Goal: Task Accomplishment & Management: Use online tool/utility

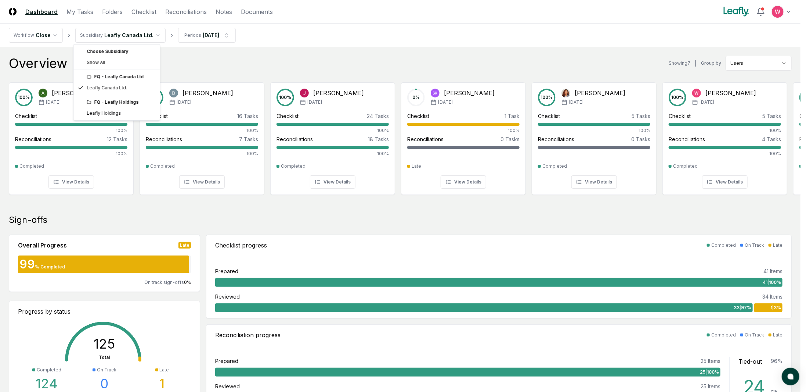
click at [117, 100] on div "FQ - Leafly Holdings" at bounding box center [121, 102] width 69 height 7
click at [116, 103] on div "FQ - Leafly Holdings" at bounding box center [121, 102] width 69 height 7
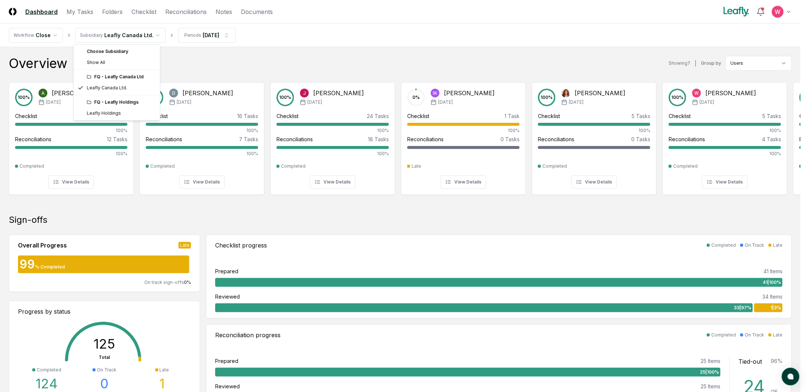
click at [90, 101] on icon at bounding box center [89, 102] width 4 height 3
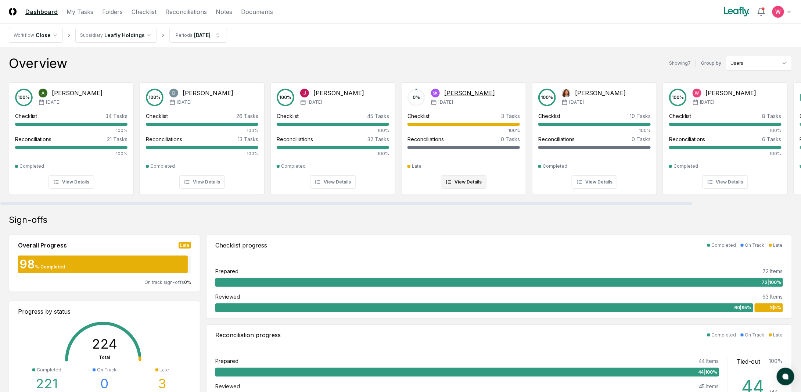
click at [457, 181] on button "View Details" at bounding box center [464, 181] width 46 height 13
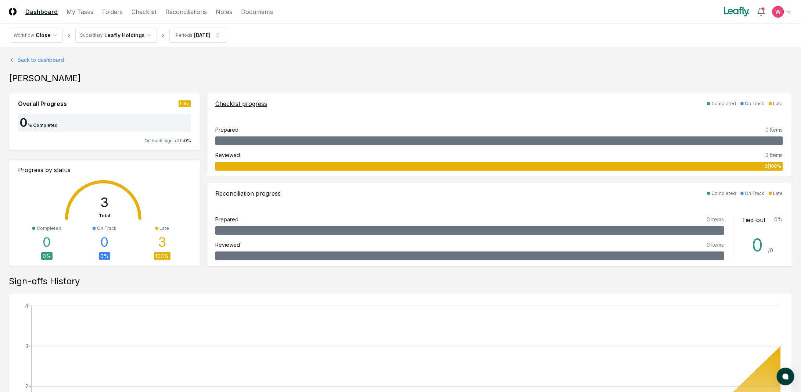
click at [240, 105] on div "Checklist progress" at bounding box center [241, 103] width 52 height 9
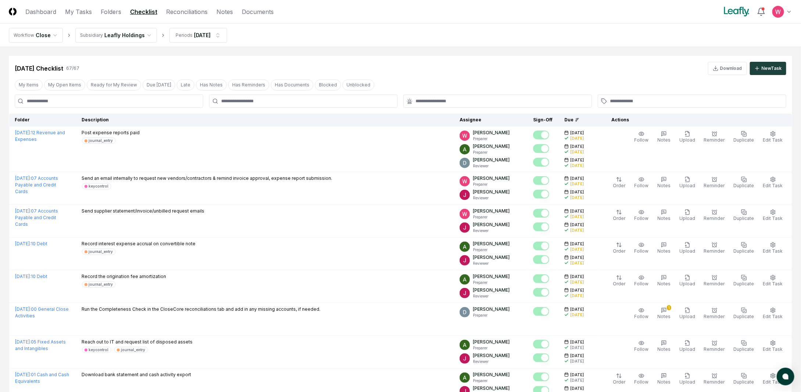
click at [230, 105] on div at bounding box center [303, 100] width 188 height 13
click at [234, 102] on input "text" at bounding box center [307, 101] width 172 height 7
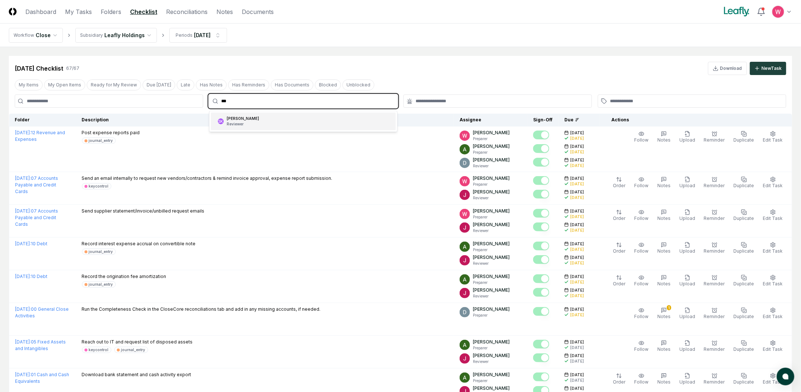
type input "****"
click at [246, 119] on div "[PERSON_NAME] Reviewer" at bounding box center [243, 121] width 32 height 11
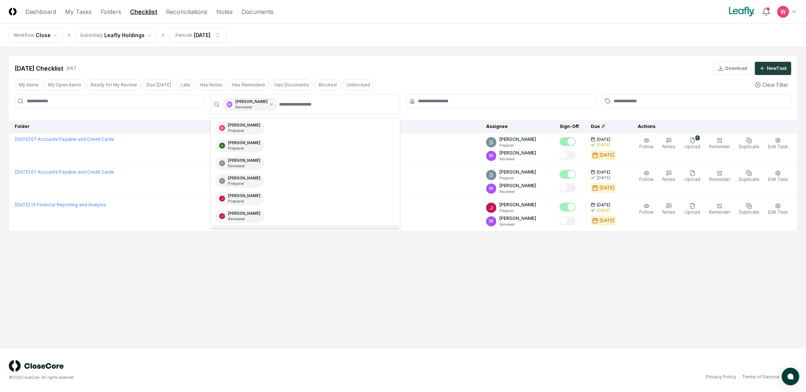
click at [387, 295] on main "Cancel Reassign [DATE] Checklist 3 / 67 Download New Task My Items My Open Item…" at bounding box center [403, 197] width 806 height 300
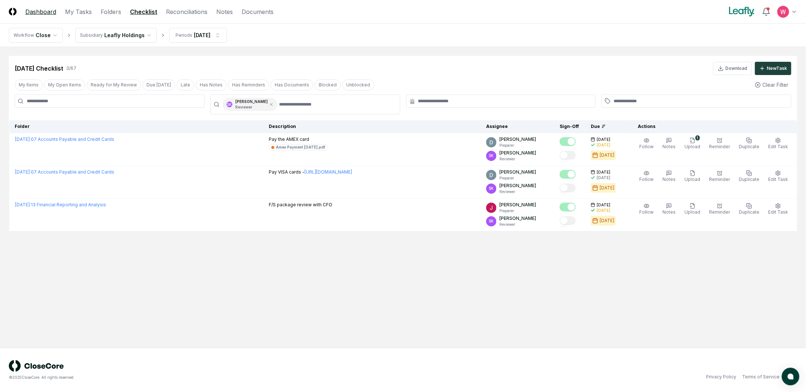
click at [40, 10] on link "Dashboard" at bounding box center [40, 11] width 31 height 9
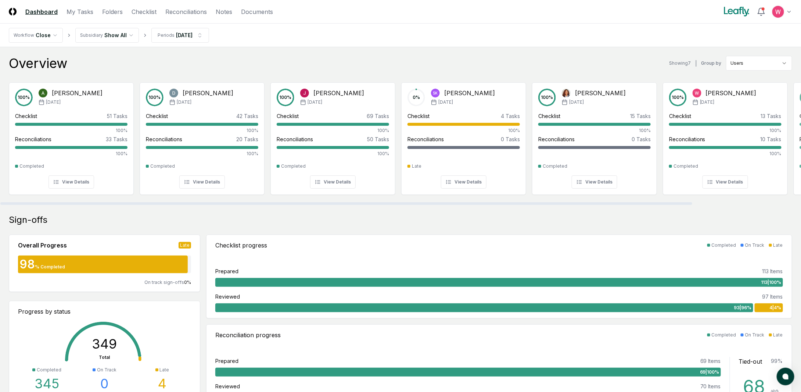
drag, startPoint x: 576, startPoint y: 203, endPoint x: 406, endPoint y: 212, distance: 170.3
click at [407, 205] on div at bounding box center [346, 203] width 692 height 3
